Goal: Transaction & Acquisition: Register for event/course

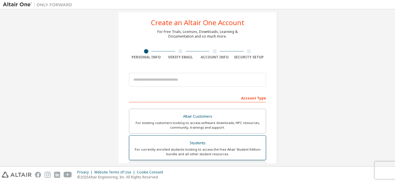
scroll to position [10, 0]
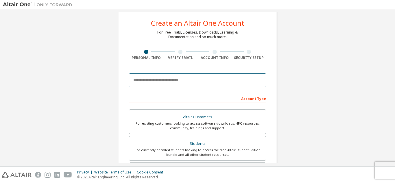
click at [174, 78] on input "email" at bounding box center [197, 80] width 137 height 14
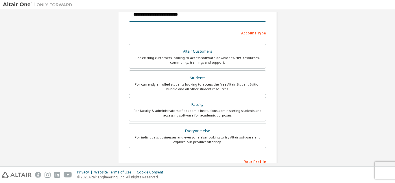
scroll to position [76, 0]
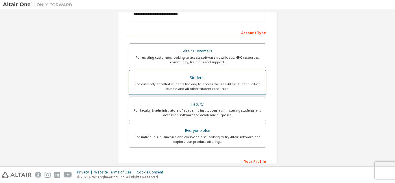
click at [207, 83] on div "For currently enrolled students looking to access the free Altair Student Editi…" at bounding box center [198, 86] width 130 height 9
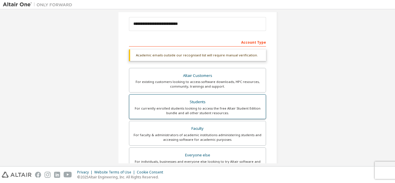
scroll to position [67, 0]
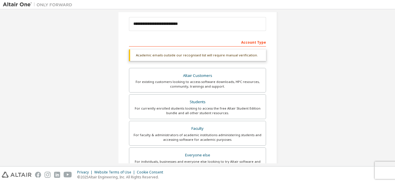
click at [241, 51] on div "Academic emails outside our recognised list will require manual verification." at bounding box center [197, 55] width 137 height 12
click at [252, 42] on div "Account Type" at bounding box center [197, 41] width 137 height 9
drag, startPoint x: 264, startPoint y: 43, endPoint x: 239, endPoint y: 42, distance: 24.6
click at [239, 42] on div "Account Type" at bounding box center [197, 41] width 137 height 9
click at [224, 42] on div "Account Type" at bounding box center [197, 41] width 137 height 9
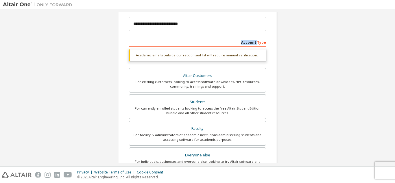
click at [224, 42] on div "Account Type" at bounding box center [197, 41] width 137 height 9
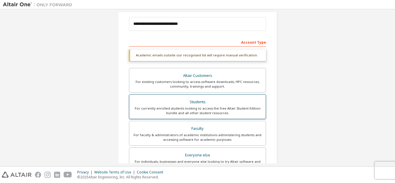
click at [208, 111] on div "For currently enrolled students looking to access the free Altair Student Editi…" at bounding box center [198, 110] width 130 height 9
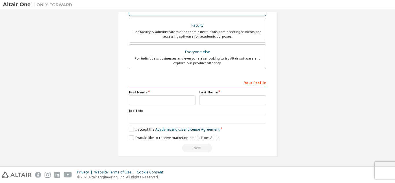
scroll to position [0, 0]
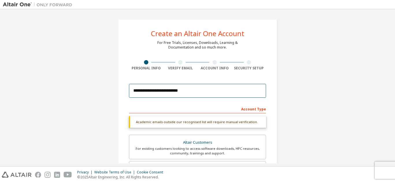
click at [135, 93] on input "**********" at bounding box center [197, 91] width 137 height 14
click at [173, 91] on input "**********" at bounding box center [197, 91] width 137 height 14
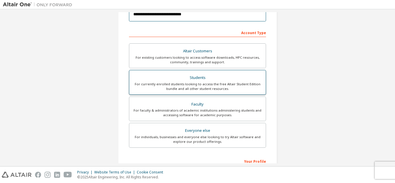
scroll to position [77, 0]
type input "**********"
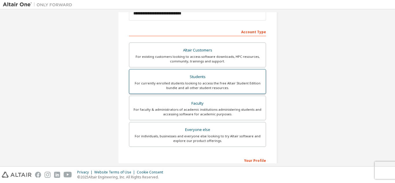
click at [202, 88] on div "For currently enrolled students looking to access the free Altair Student Editi…" at bounding box center [198, 85] width 130 height 9
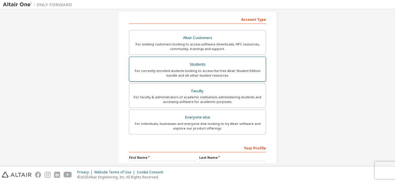
scroll to position [155, 0]
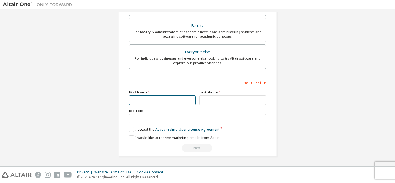
click at [165, 100] on input "text" at bounding box center [162, 100] width 67 height 10
click at [146, 91] on label "First Name" at bounding box center [162, 92] width 67 height 5
click at [161, 99] on input "text" at bounding box center [162, 100] width 67 height 10
type input "**********"
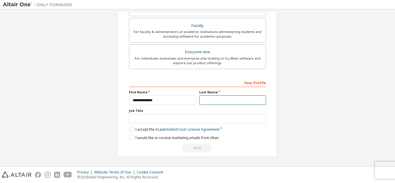
click at [238, 103] on input "text" at bounding box center [232, 100] width 67 height 10
type input "**********"
click at [131, 129] on label "I accept the Academic End-User License Agreement" at bounding box center [174, 129] width 91 height 5
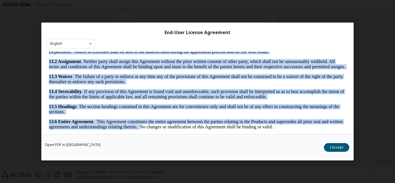
scroll to position [19, 0]
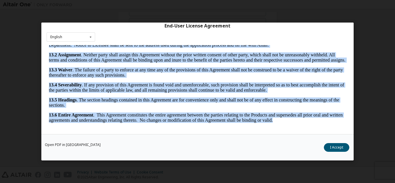
drag, startPoint x: 49, startPoint y: 50, endPoint x: 288, endPoint y: 120, distance: 249.8
copy body "LOREMI DOLORSITAME, CON. ADIPIS ELI SEDDOEI TEMPORI UTLABORE ETDOLOR MAGNAALIQ …"
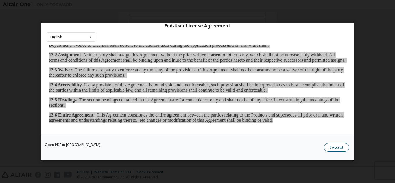
click at [334, 150] on button "I Accept" at bounding box center [336, 147] width 25 height 9
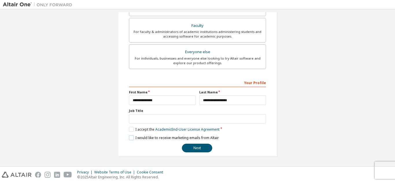
click at [130, 137] on label "I would like to receive marketing emails from Altair" at bounding box center [174, 137] width 90 height 5
click at [201, 147] on button "Next" at bounding box center [197, 148] width 30 height 9
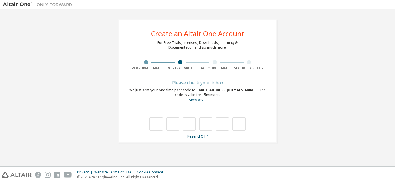
scroll to position [0, 0]
click at [220, 89] on span "[EMAIL_ADDRESS][DOMAIN_NAME]" at bounding box center [226, 90] width 62 height 5
drag, startPoint x: 254, startPoint y: 90, endPoint x: 197, endPoint y: 91, distance: 57.0
click at [197, 91] on div "We just sent your one-time passcode to [EMAIL_ADDRESS][DOMAIN_NAME] . The code …" at bounding box center [197, 95] width 137 height 14
copy div "[EMAIL_ADDRESS][DOMAIN_NAME]"
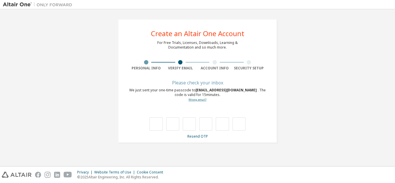
click at [200, 99] on link "Wrong email?" at bounding box center [198, 100] width 18 height 4
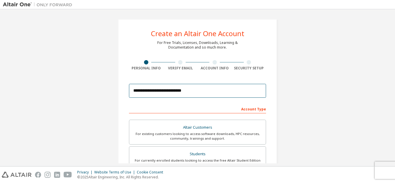
click at [165, 91] on input "**********" at bounding box center [197, 91] width 137 height 14
click at [136, 91] on input "**********" at bounding box center [197, 91] width 137 height 14
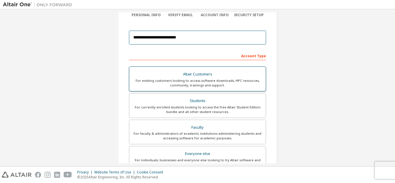
scroll to position [53, 0]
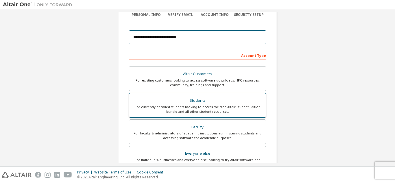
type input "**********"
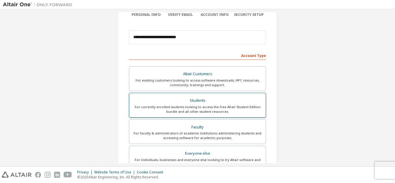
click at [213, 107] on div "For currently enrolled students looking to access the free Altair Student Editi…" at bounding box center [198, 109] width 130 height 9
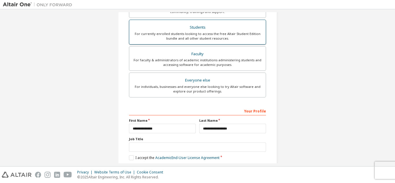
scroll to position [155, 0]
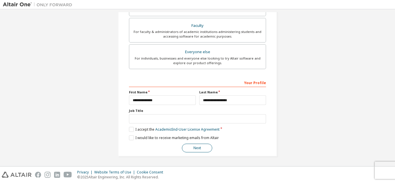
click at [191, 146] on button "Next" at bounding box center [197, 148] width 30 height 9
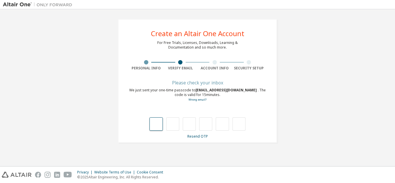
type input "*"
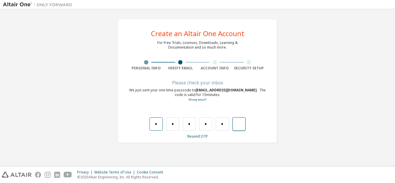
type input "*"
